Goal: Information Seeking & Learning: Find specific fact

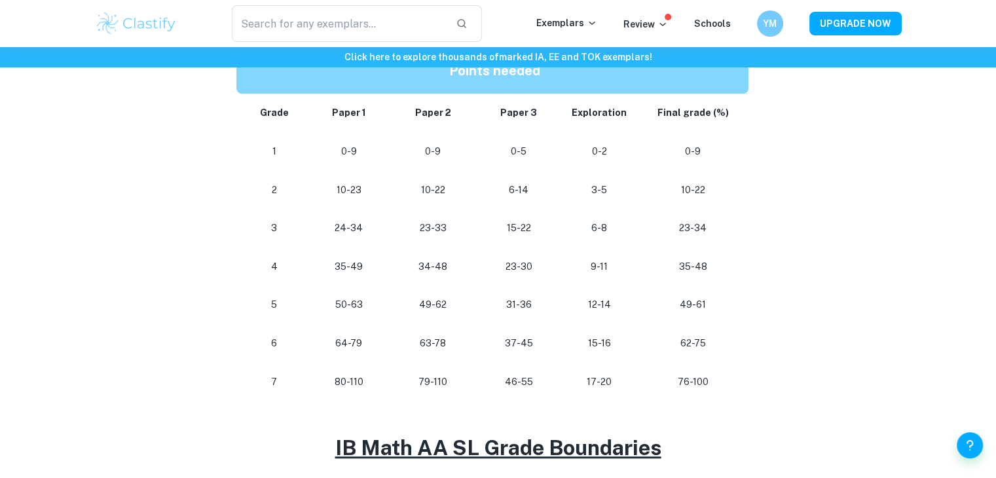
scroll to position [696, 0]
click at [341, 384] on p "80-110" at bounding box center [348, 381] width 62 height 18
click at [342, 315] on td "50-63" at bounding box center [348, 304] width 83 height 39
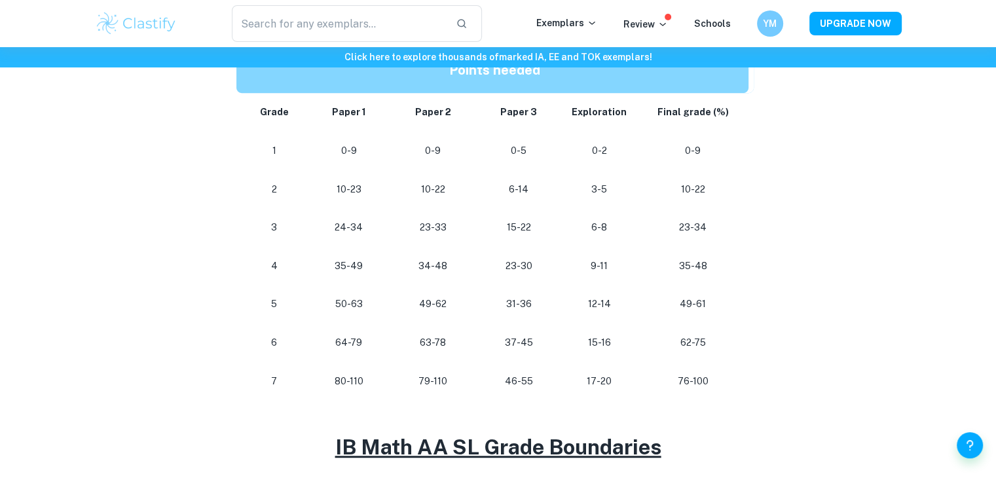
click at [346, 349] on p "64-79" at bounding box center [348, 343] width 62 height 18
click at [393, 346] on td "63-78" at bounding box center [433, 342] width 86 height 39
